Goal: Task Accomplishment & Management: Use online tool/utility

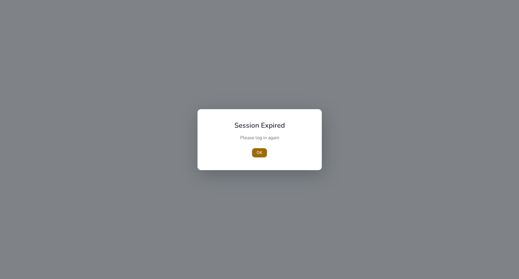
click at [262, 154] on button "OK" at bounding box center [259, 152] width 15 height 9
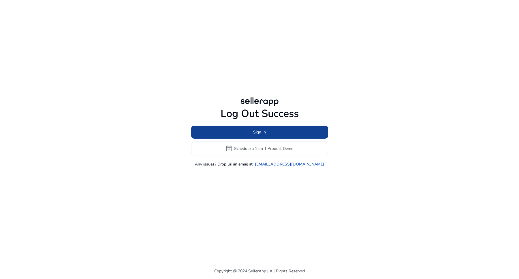
click at [270, 136] on span at bounding box center [259, 132] width 137 height 14
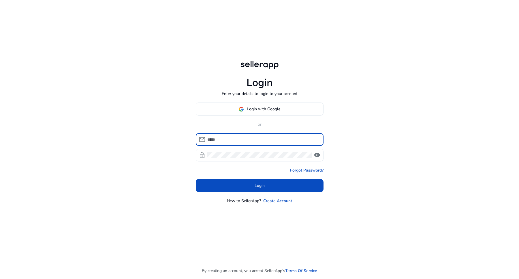
type input "**********"
click at [244, 104] on span at bounding box center [259, 109] width 127 height 14
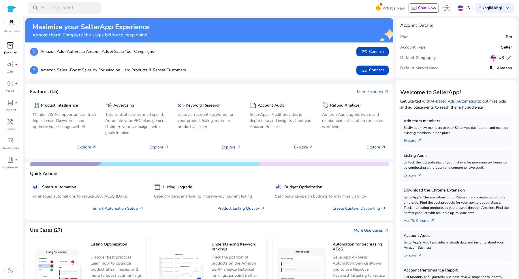
click at [14, 50] on p "Product" at bounding box center [10, 52] width 12 height 5
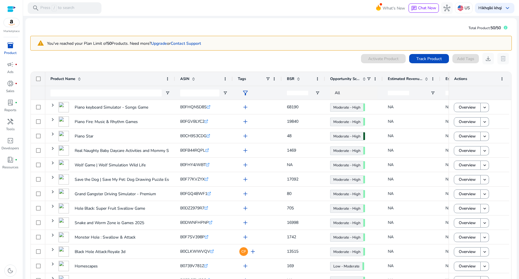
click at [87, 97] on div at bounding box center [105, 93] width 111 height 14
click at [85, 95] on input "Product Name Filter Input" at bounding box center [105, 92] width 111 height 7
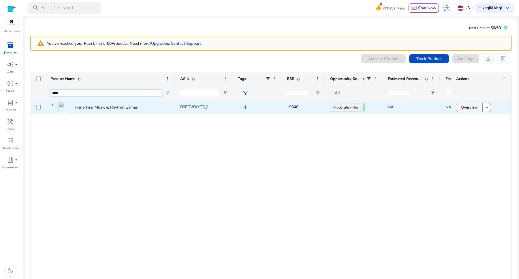
type input "****"
click at [470, 105] on span "Overview" at bounding box center [469, 107] width 17 height 12
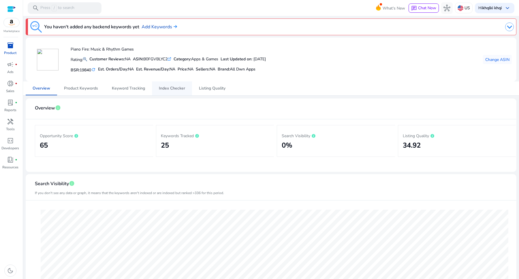
click at [165, 89] on span "Index Checker" at bounding box center [172, 88] width 26 height 4
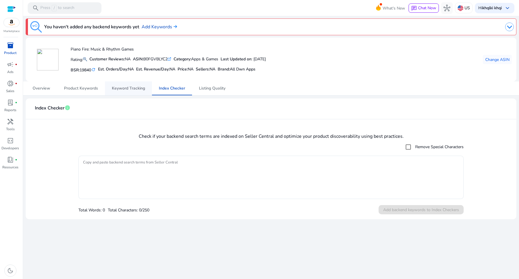
click at [125, 87] on span "Keyword Tracking" at bounding box center [128, 88] width 33 height 4
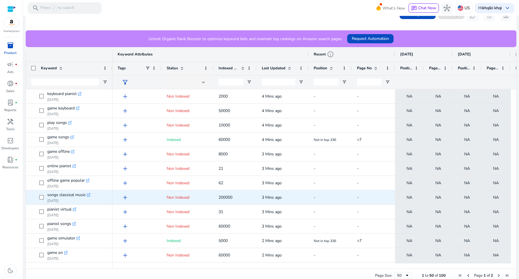
scroll to position [146, 0]
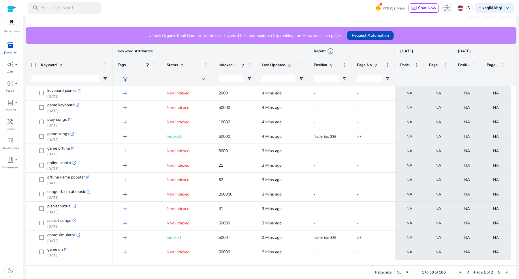
click at [178, 63] on span at bounding box center [181, 65] width 6 height 5
click at [178, 64] on span at bounding box center [181, 65] width 6 height 5
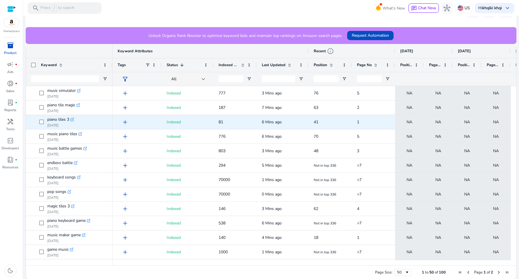
click at [314, 121] on span "41" at bounding box center [316, 121] width 5 height 5
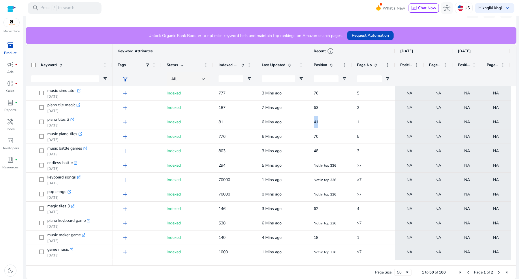
click at [331, 64] on span at bounding box center [331, 65] width 5 height 5
click at [370, 63] on span "Page No" at bounding box center [364, 64] width 15 height 5
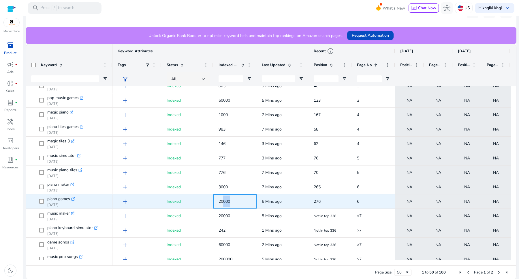
drag, startPoint x: 233, startPoint y: 200, endPoint x: 224, endPoint y: 200, distance: 8.9
click at [224, 200] on span "20000" at bounding box center [235, 201] width 33 height 12
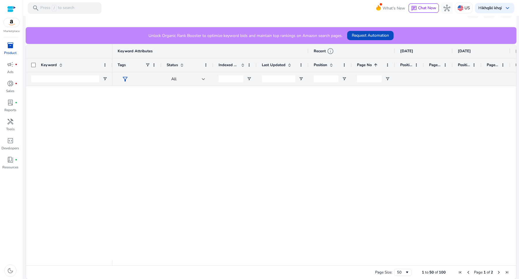
scroll to position [0, 0]
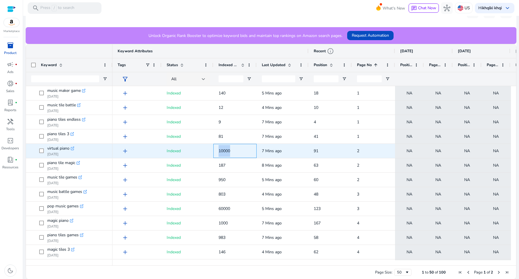
drag, startPoint x: 231, startPoint y: 151, endPoint x: 212, endPoint y: 149, distance: 18.8
click at [212, 149] on div "add Indexed 10000 7 Mins ago 91 2 NA NA NA NA NA NA" at bounding box center [485, 151] width 744 height 14
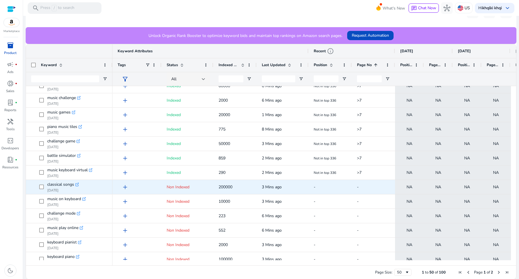
scroll to position [547, 0]
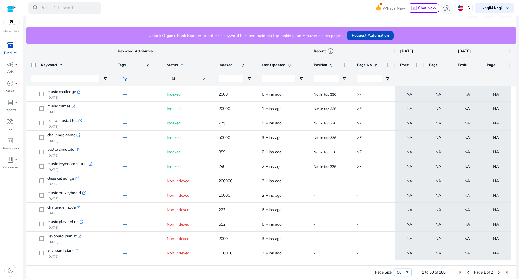
click at [405, 273] on span "Page Size" at bounding box center [407, 272] width 5 height 5
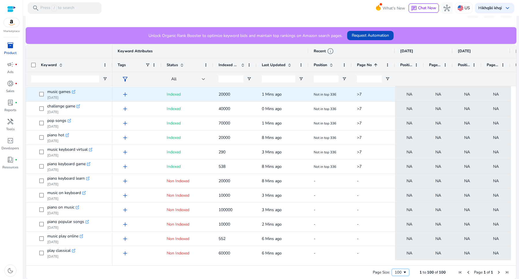
scroll to position [0, 0]
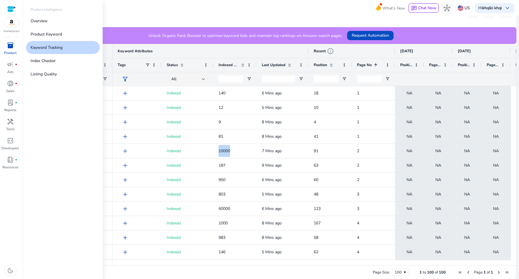
click at [13, 46] on span "inventory_2" at bounding box center [10, 45] width 7 height 7
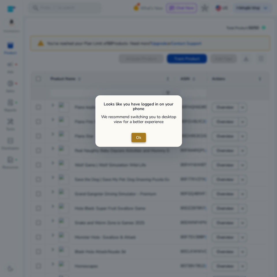
click at [140, 138] on span "Ok" at bounding box center [138, 137] width 5 height 6
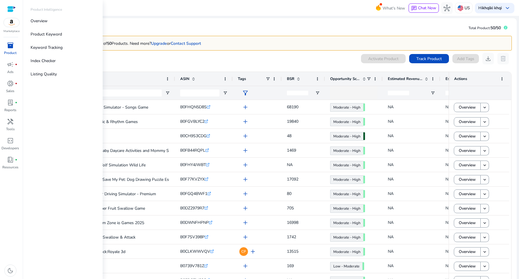
click at [11, 45] on span "inventory_2" at bounding box center [10, 45] width 7 height 7
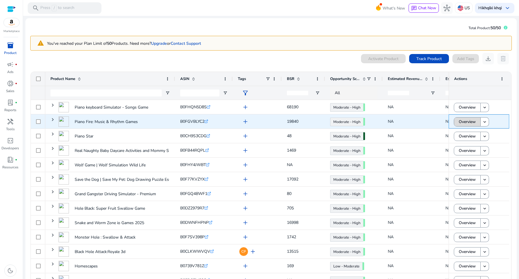
click at [464, 121] on span "Overview" at bounding box center [467, 122] width 17 height 12
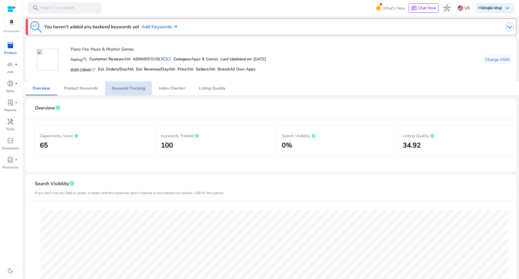
click at [124, 89] on span "Keyword Tracking" at bounding box center [128, 88] width 33 height 4
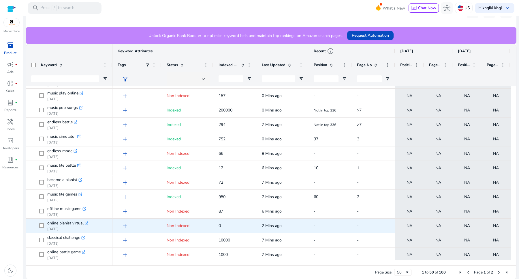
scroll to position [547, 0]
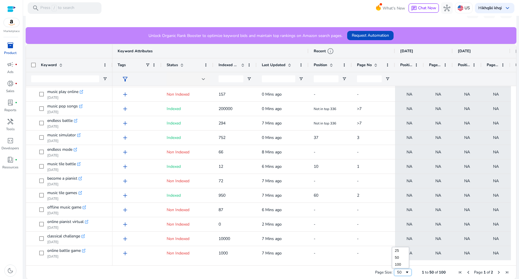
click at [399, 270] on div "50" at bounding box center [401, 271] width 8 height 5
click at [332, 63] on span at bounding box center [331, 65] width 5 height 5
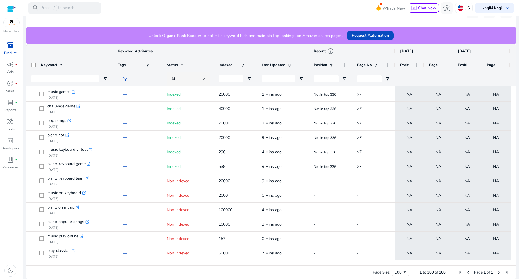
click at [328, 63] on span at bounding box center [330, 65] width 6 height 5
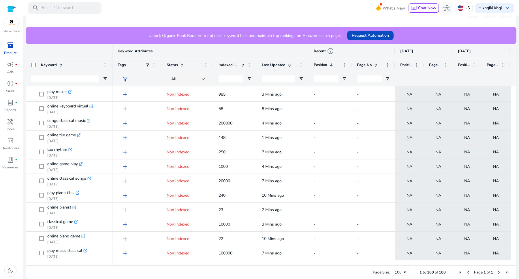
click at [376, 65] on span at bounding box center [376, 65] width 5 height 5
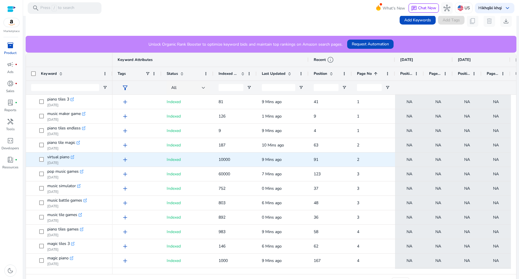
scroll to position [146, 0]
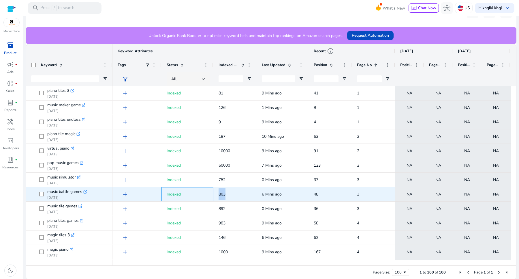
drag, startPoint x: 209, startPoint y: 192, endPoint x: 229, endPoint y: 198, distance: 21.0
click at [228, 197] on div "add Indexed 803 6 Mins ago 48 3 NA NA NA NA NA NA" at bounding box center [485, 194] width 744 height 14
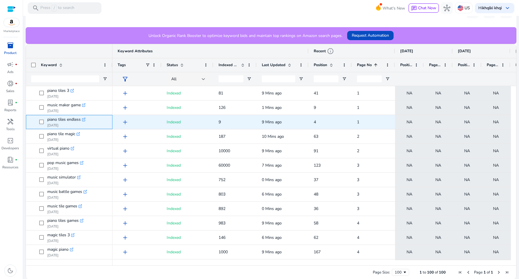
click at [67, 123] on p "[DATE]" at bounding box center [66, 125] width 38 height 5
click at [68, 119] on span "piano tiles endless" at bounding box center [63, 119] width 33 height 8
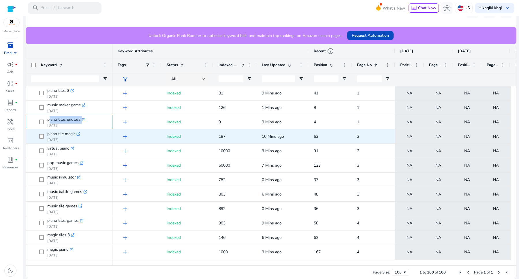
copy div "piano tiles endless .st0{fill:#2c8af8}"
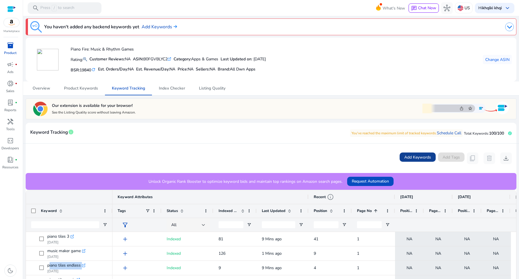
click at [418, 158] on span "Add Keywords" at bounding box center [418, 157] width 27 height 6
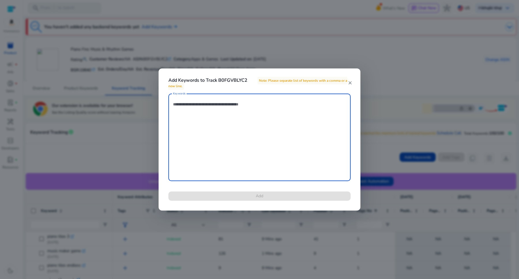
click at [225, 121] on textarea "Keywords" at bounding box center [259, 137] width 173 height 82
paste textarea "**********"
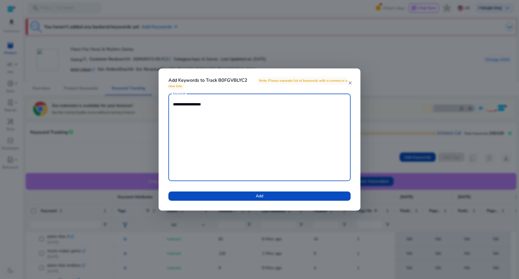
click at [197, 104] on textarea "**********" at bounding box center [259, 137] width 173 height 82
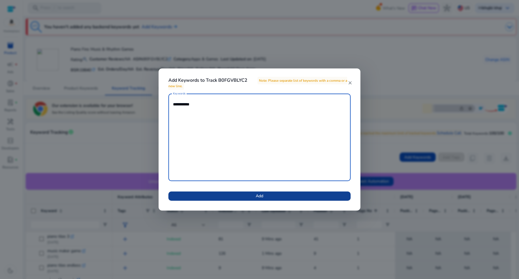
type textarea "**********"
click at [267, 192] on span at bounding box center [259, 196] width 182 height 14
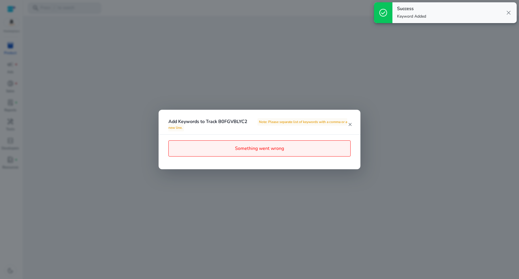
click at [376, 144] on div at bounding box center [259, 139] width 519 height 279
